Goal: Obtain resource: Obtain resource

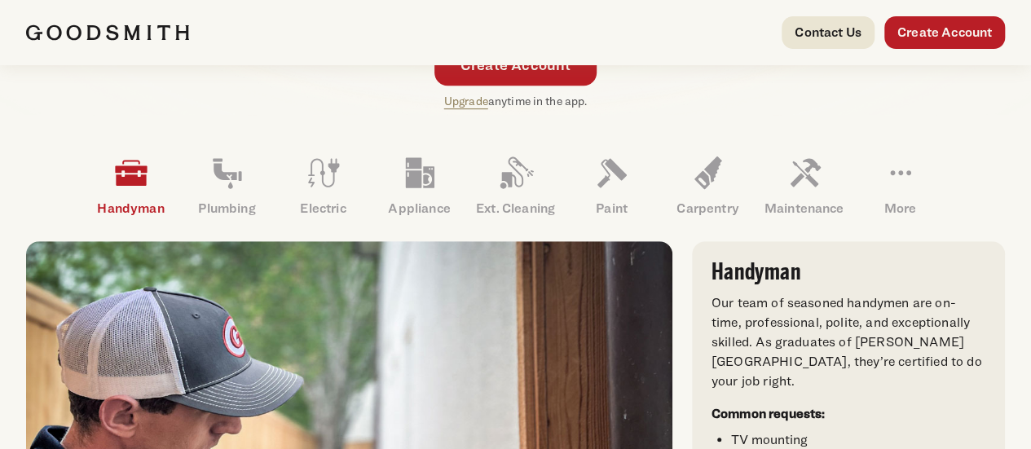
scroll to position [446, 0]
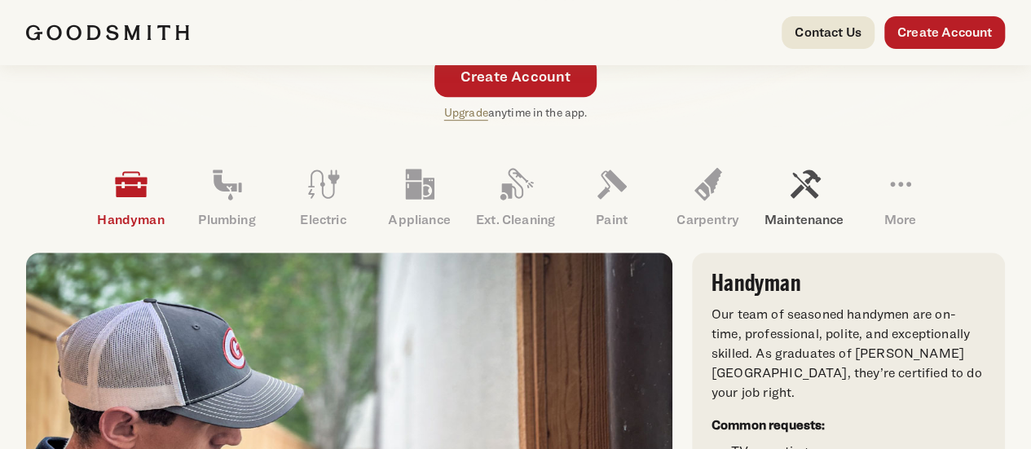
click at [824, 204] on icon at bounding box center [804, 184] width 39 height 39
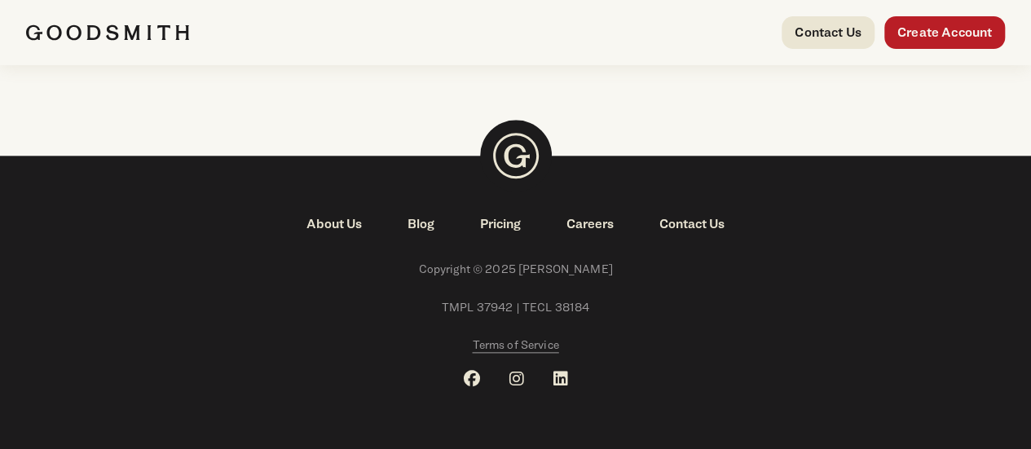
scroll to position [3961, 0]
click at [501, 234] on link "Pricing" at bounding box center [500, 224] width 86 height 20
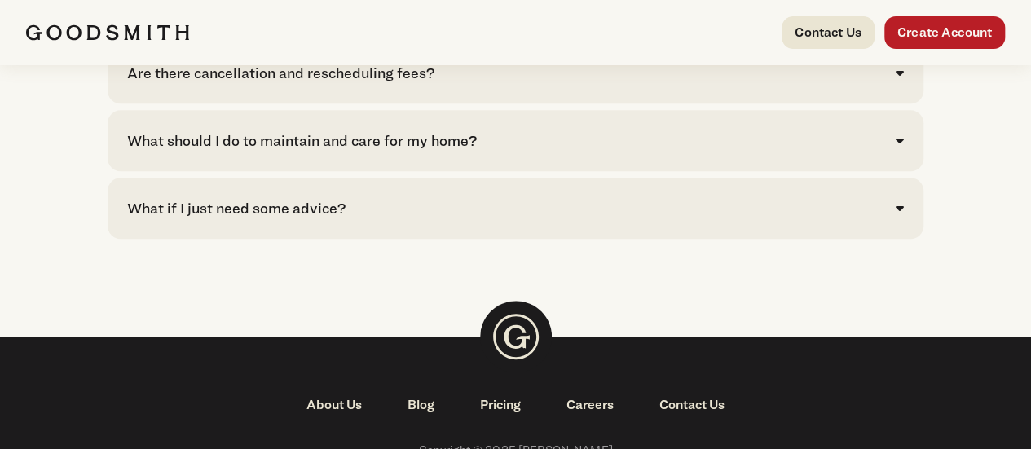
scroll to position [3775, 0]
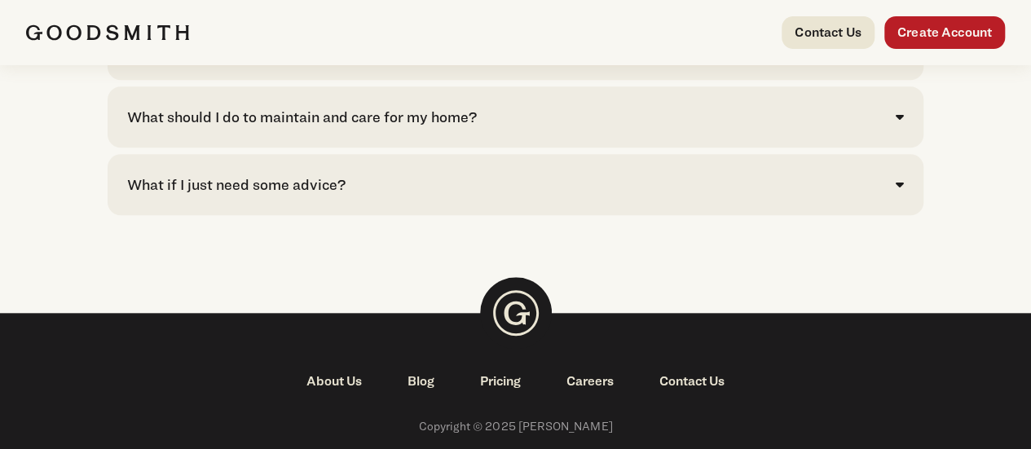
click at [895, 123] on icon at bounding box center [899, 116] width 8 height 13
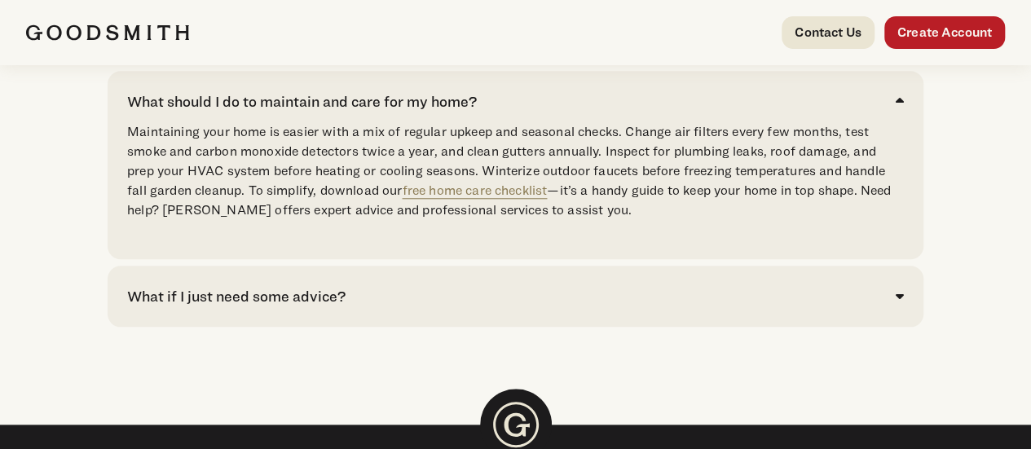
scroll to position [3954, 0]
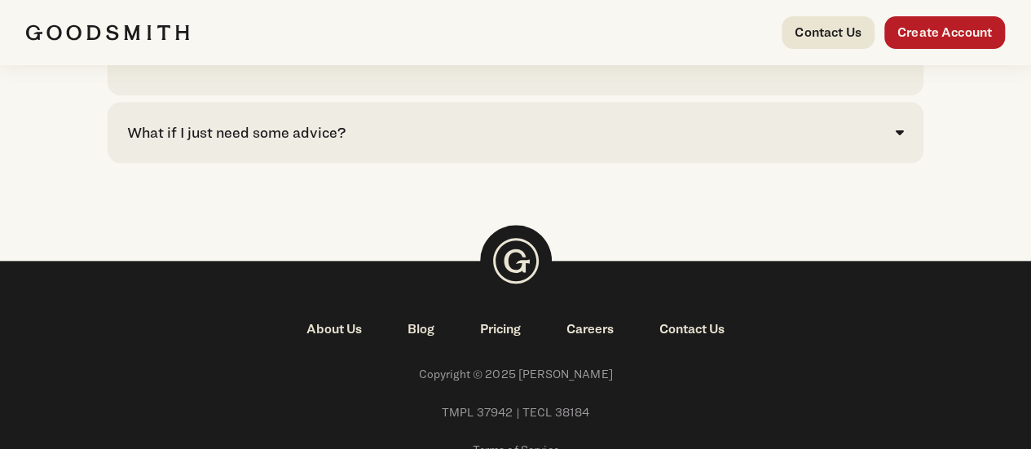
click at [457, 34] on link "free home care checklist" at bounding box center [474, 26] width 145 height 15
